Goal: Task Accomplishment & Management: Complete application form

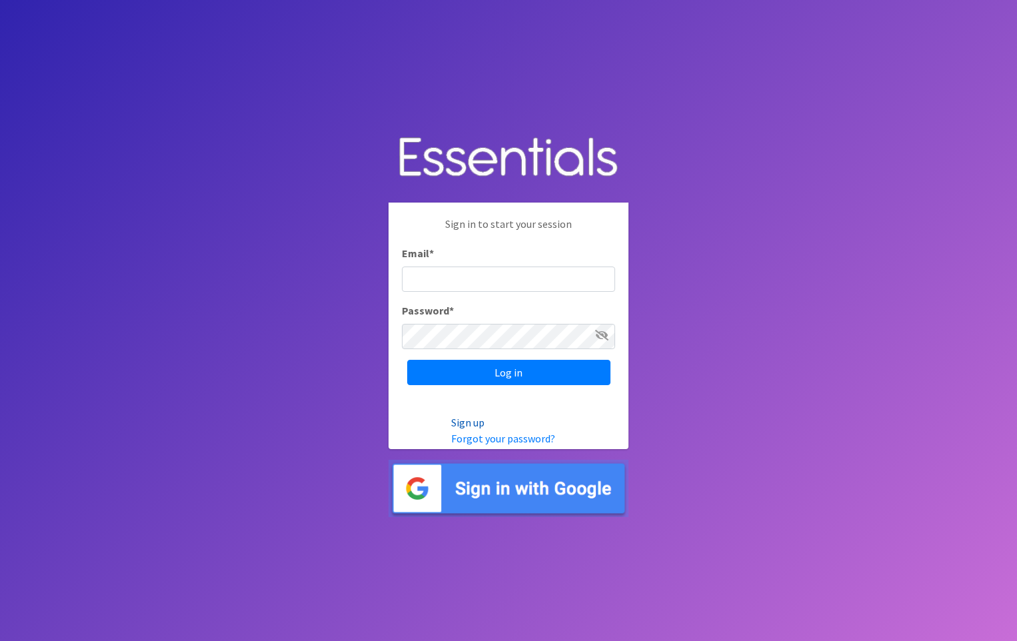
click at [481, 419] on link "Sign up" at bounding box center [467, 422] width 33 height 13
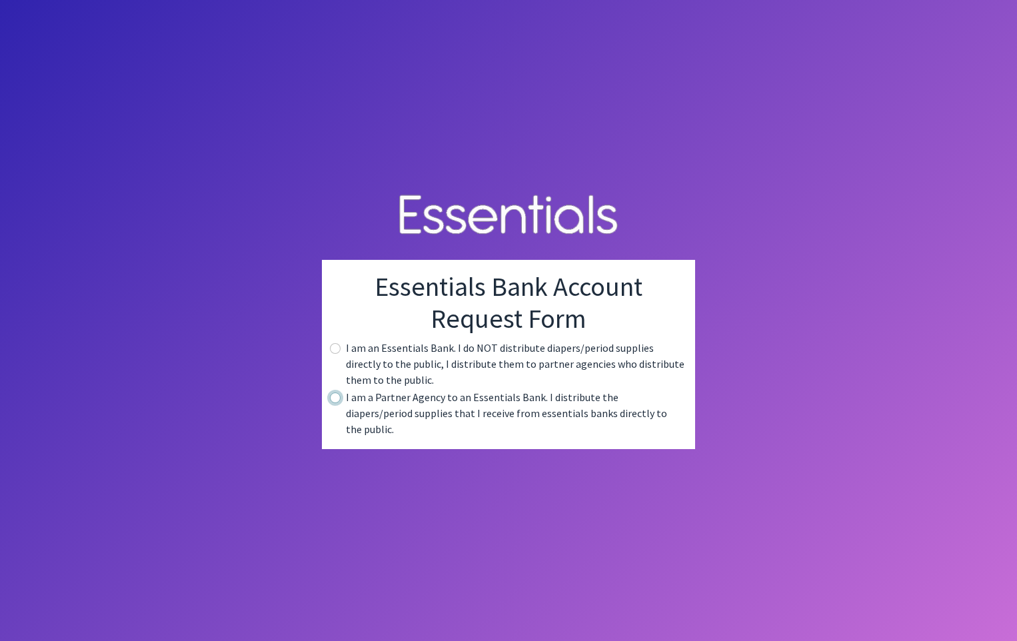
click at [335, 403] on input "radio" at bounding box center [335, 398] width 11 height 11
radio input "true"
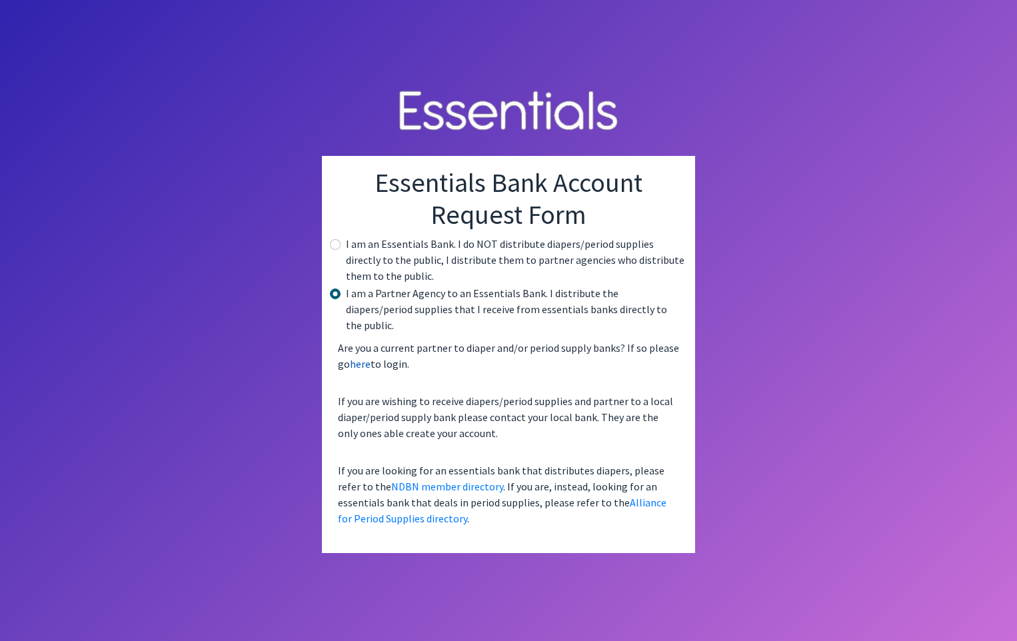
click at [365, 357] on link "here" at bounding box center [360, 363] width 21 height 13
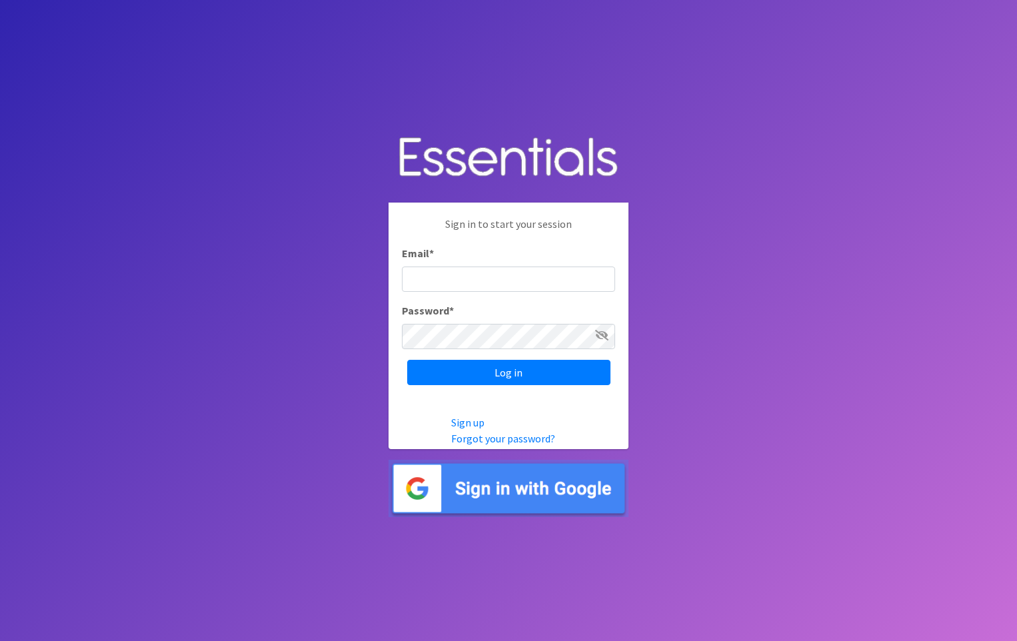
click at [437, 276] on input "Email *" at bounding box center [508, 279] width 213 height 25
type input "anderma@tulsaschools.org"
click at [407, 360] on input "Log in" at bounding box center [508, 372] width 203 height 25
